Goal: Obtain resource: Download file/media

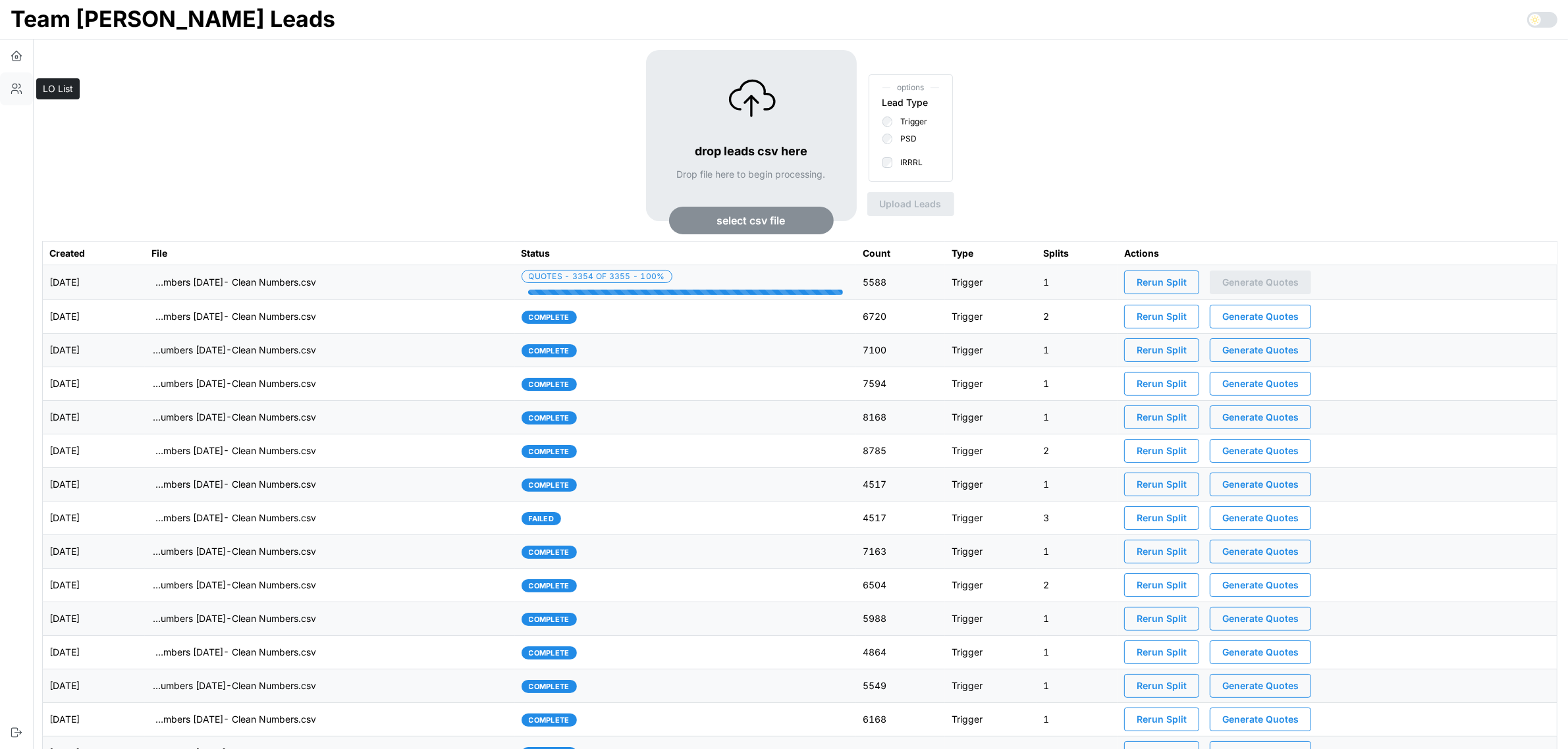
click at [18, 84] on icon "button" at bounding box center [17, 89] width 14 height 14
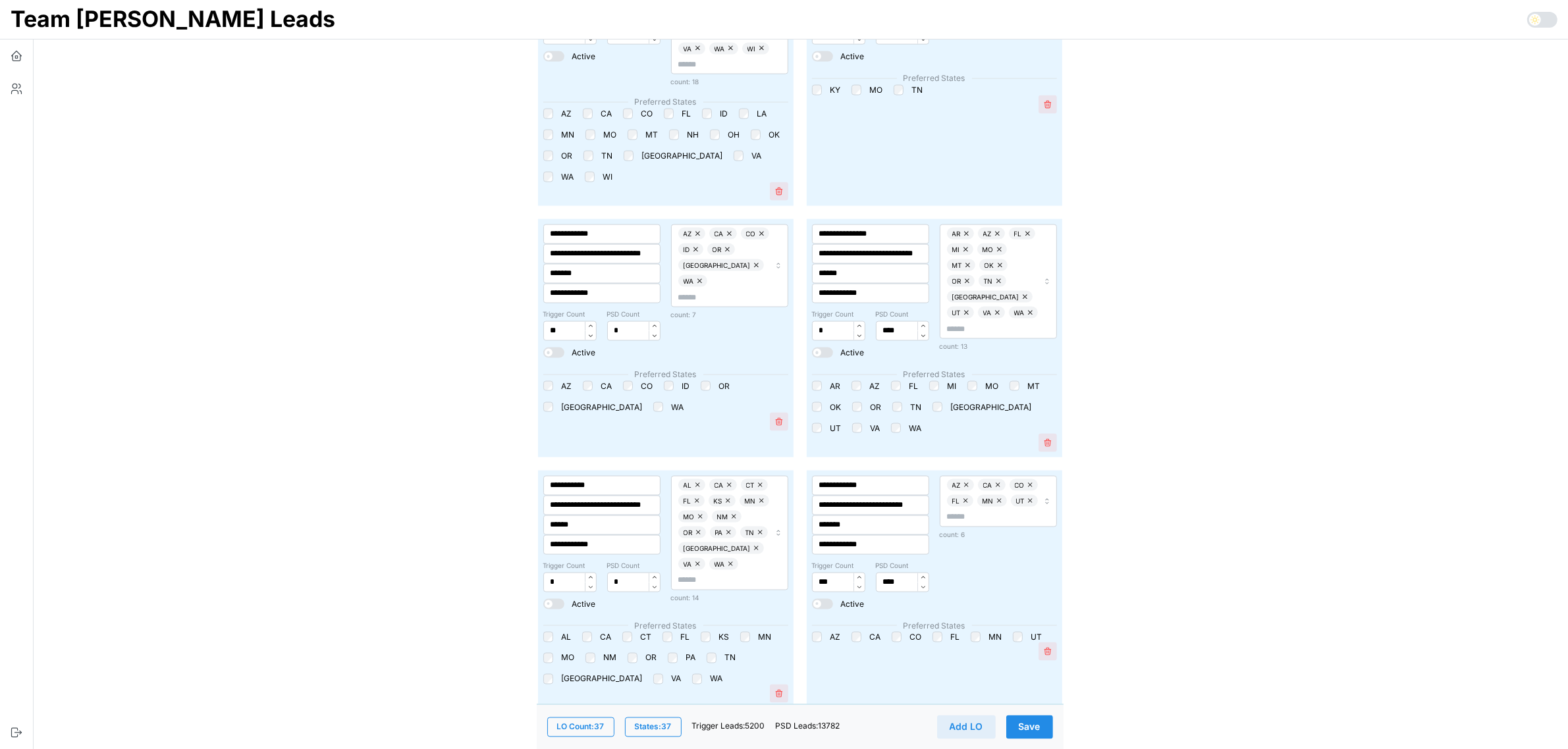
scroll to position [2469, 0]
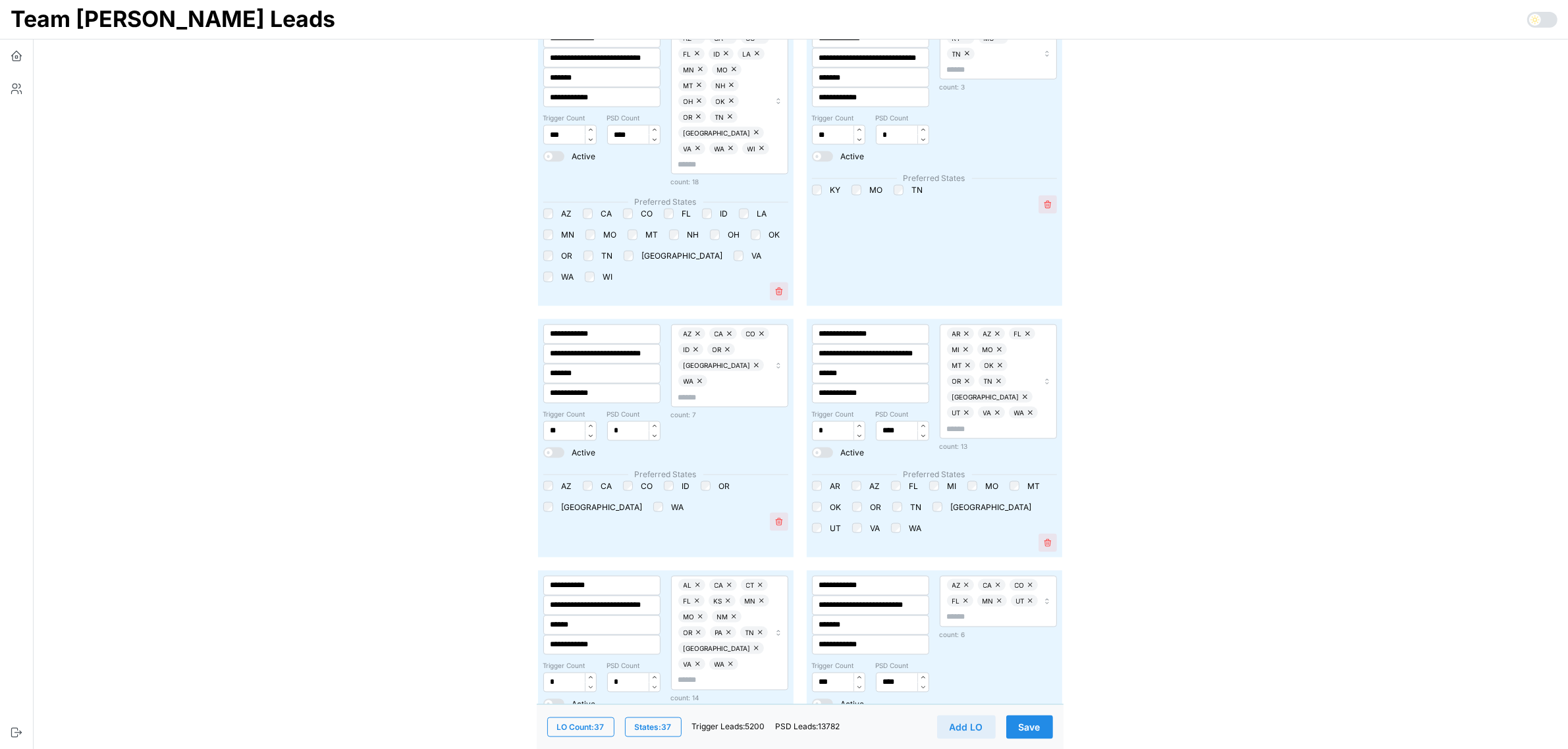
scroll to position [2387, 0]
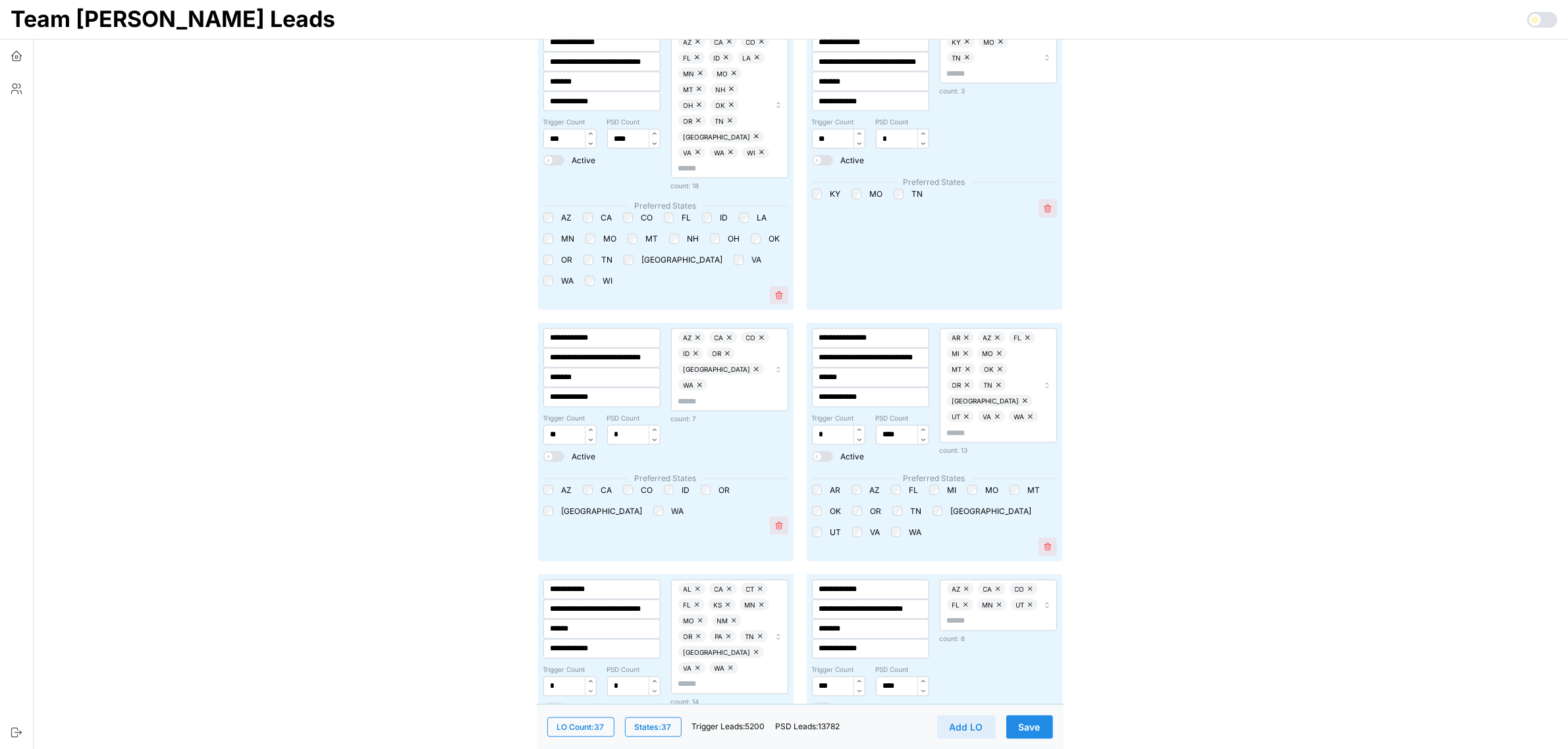
click at [1032, 730] on span "Save" at bounding box center [1029, 727] width 21 height 22
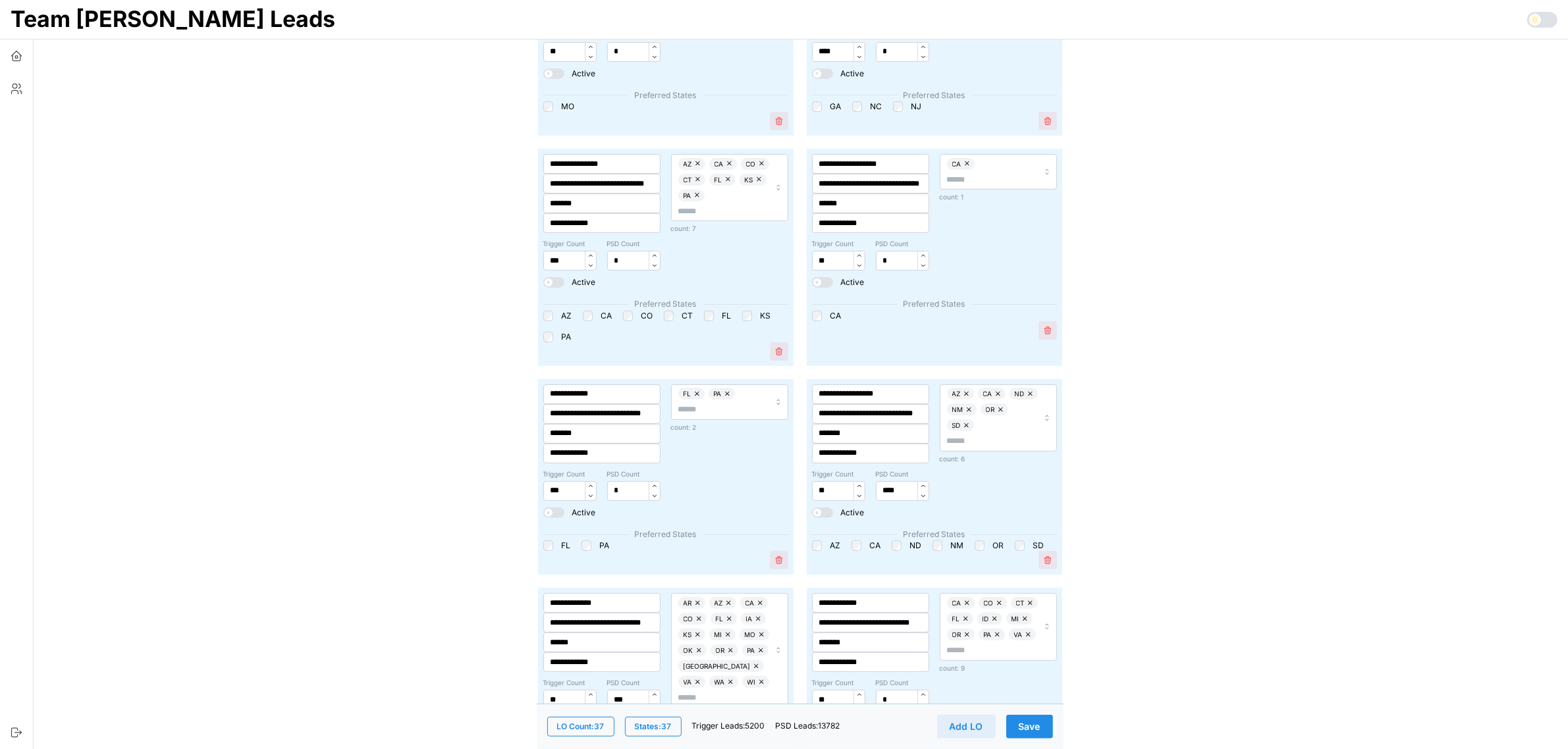
scroll to position [411, 0]
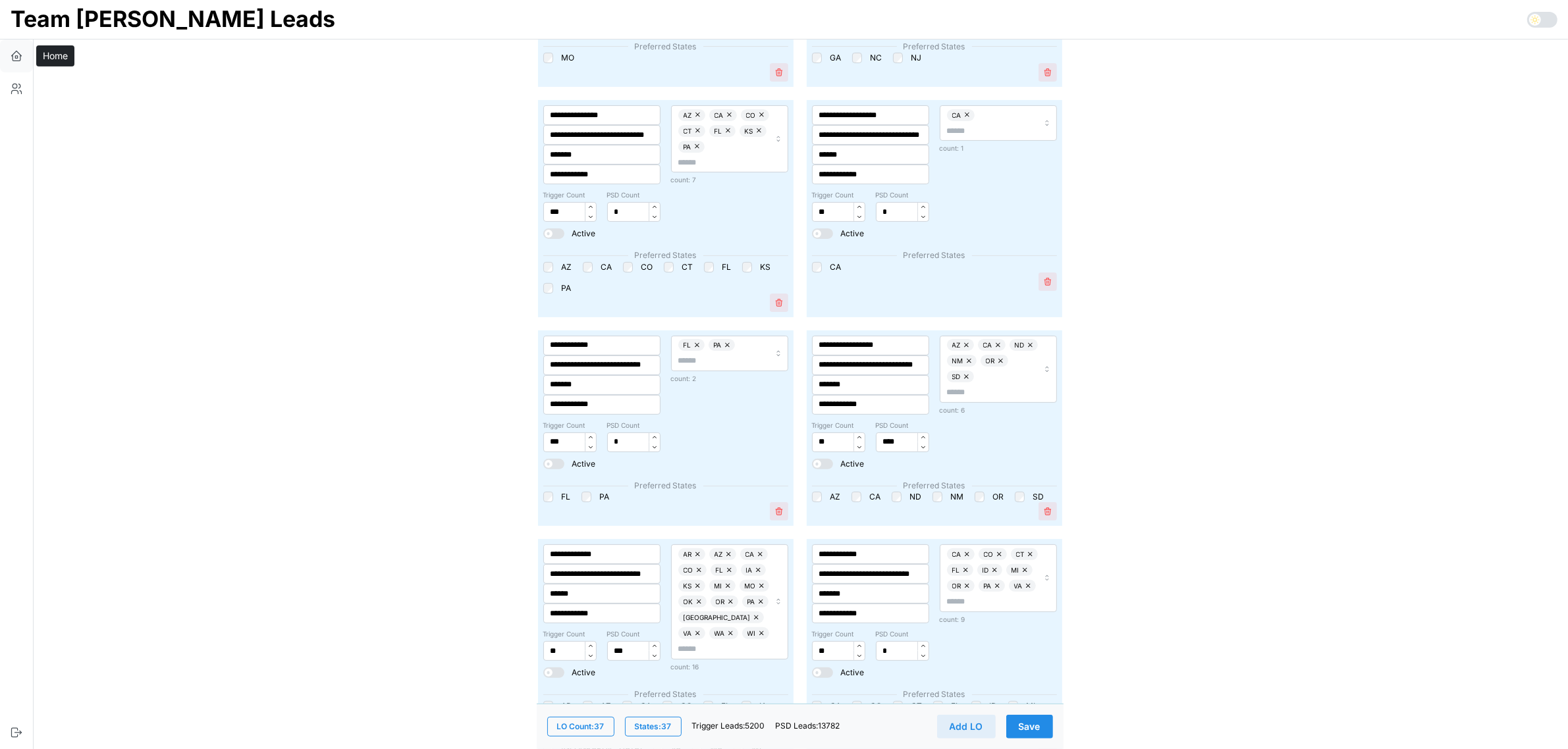
click at [17, 56] on icon "button" at bounding box center [17, 56] width 14 height 14
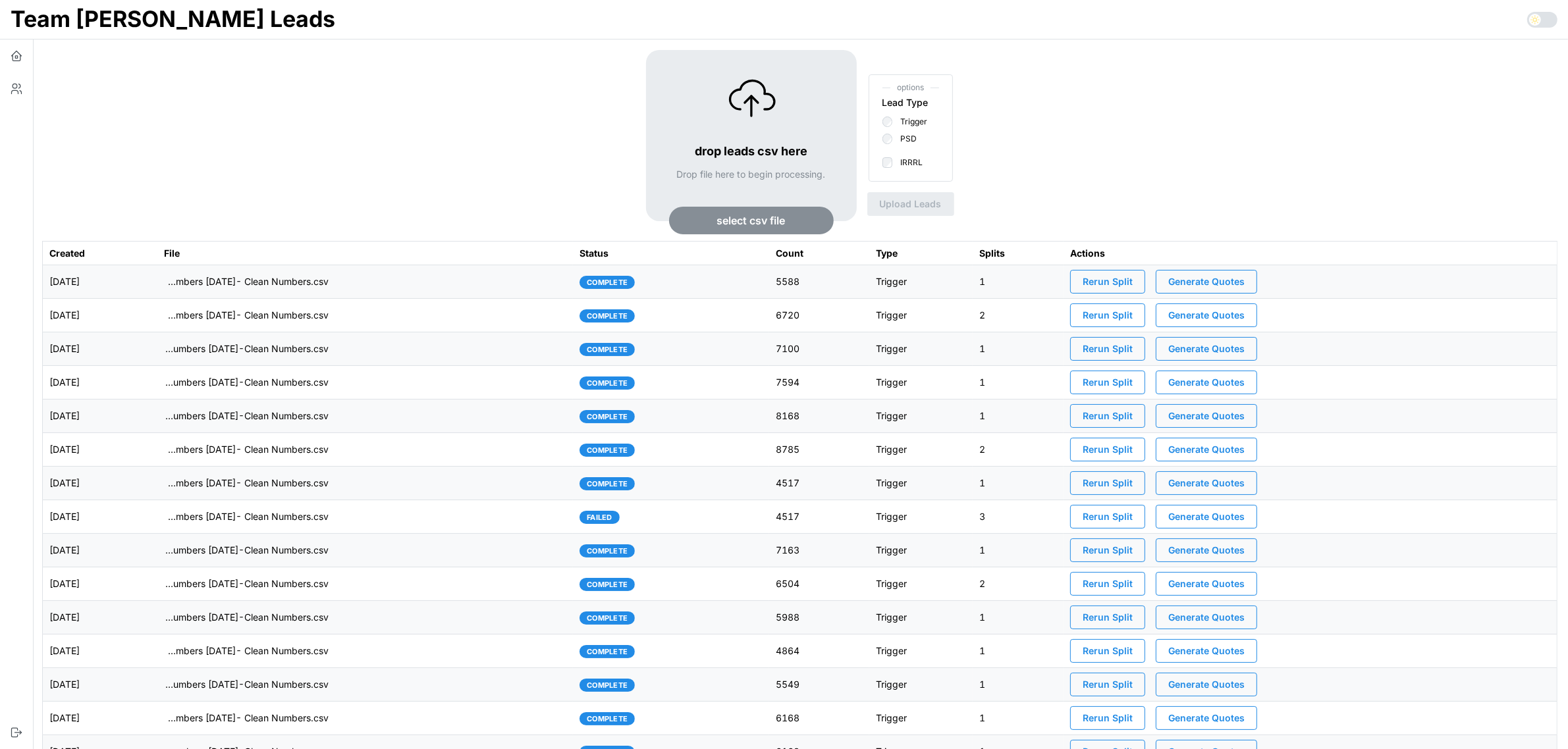
click at [158, 278] on td "[DATE]" at bounding box center [100, 282] width 115 height 34
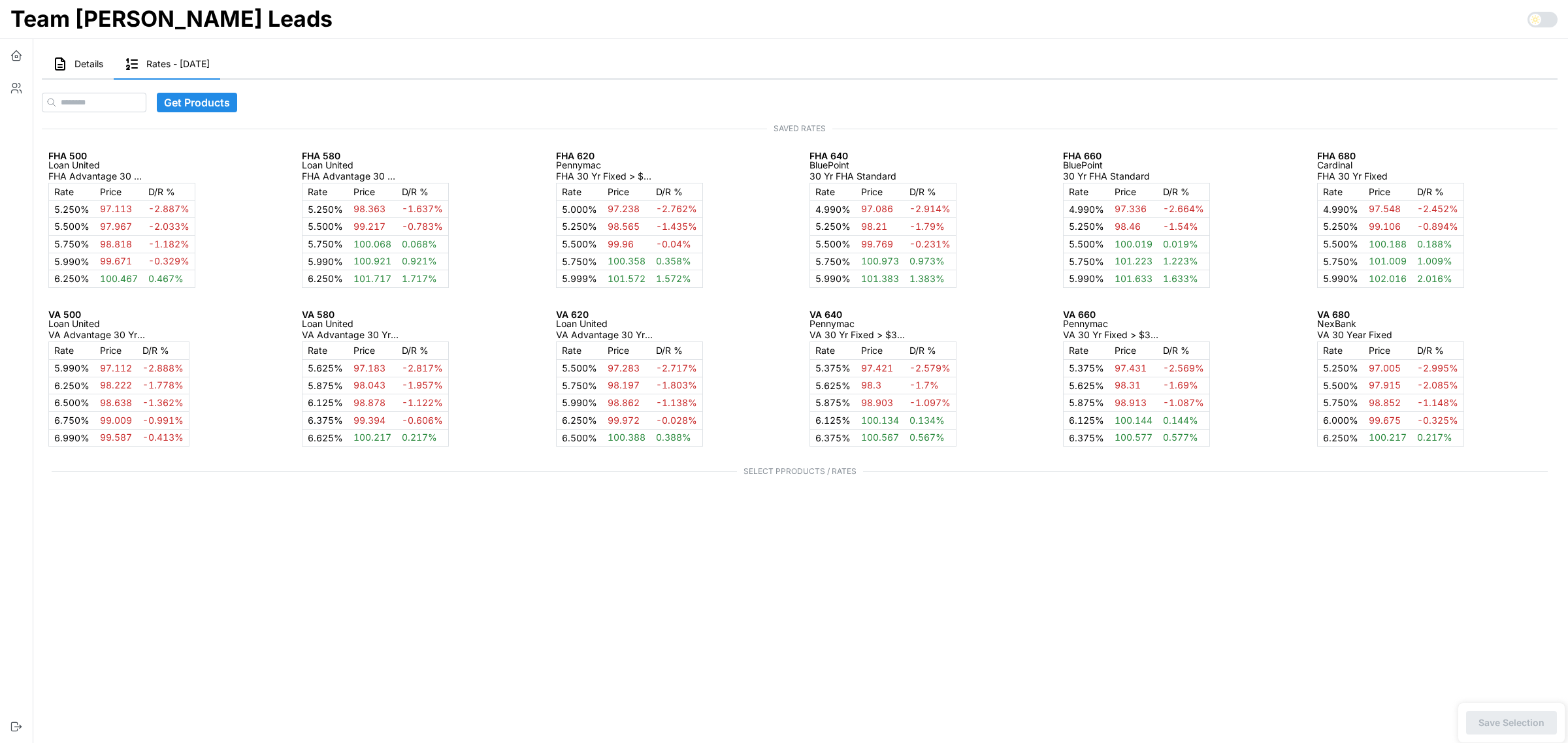
click at [90, 57] on button "Details" at bounding box center [77, 64] width 71 height 30
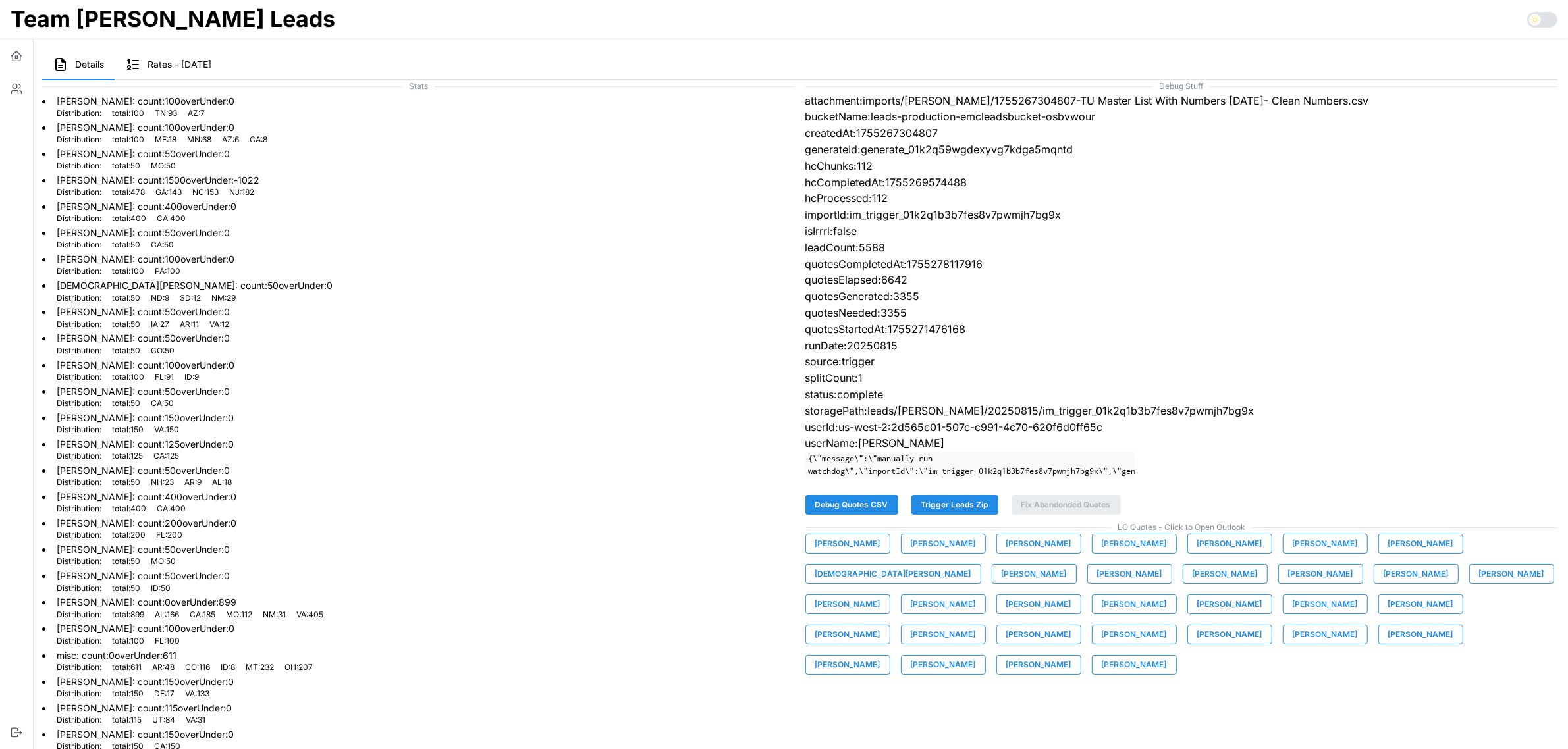
click at [867, 553] on span "[PERSON_NAME]" at bounding box center [847, 544] width 65 height 18
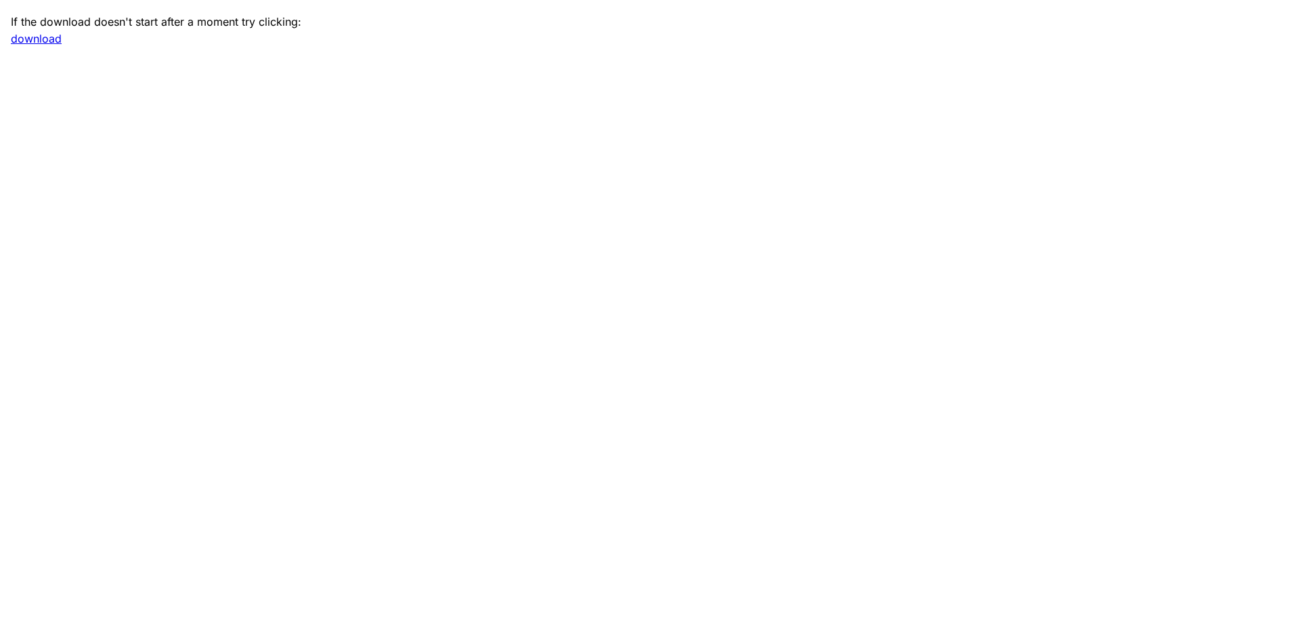
click at [43, 39] on link "download" at bounding box center [36, 39] width 51 height 14
click at [34, 37] on link "download" at bounding box center [36, 39] width 51 height 14
